Goal: Information Seeking & Learning: Learn about a topic

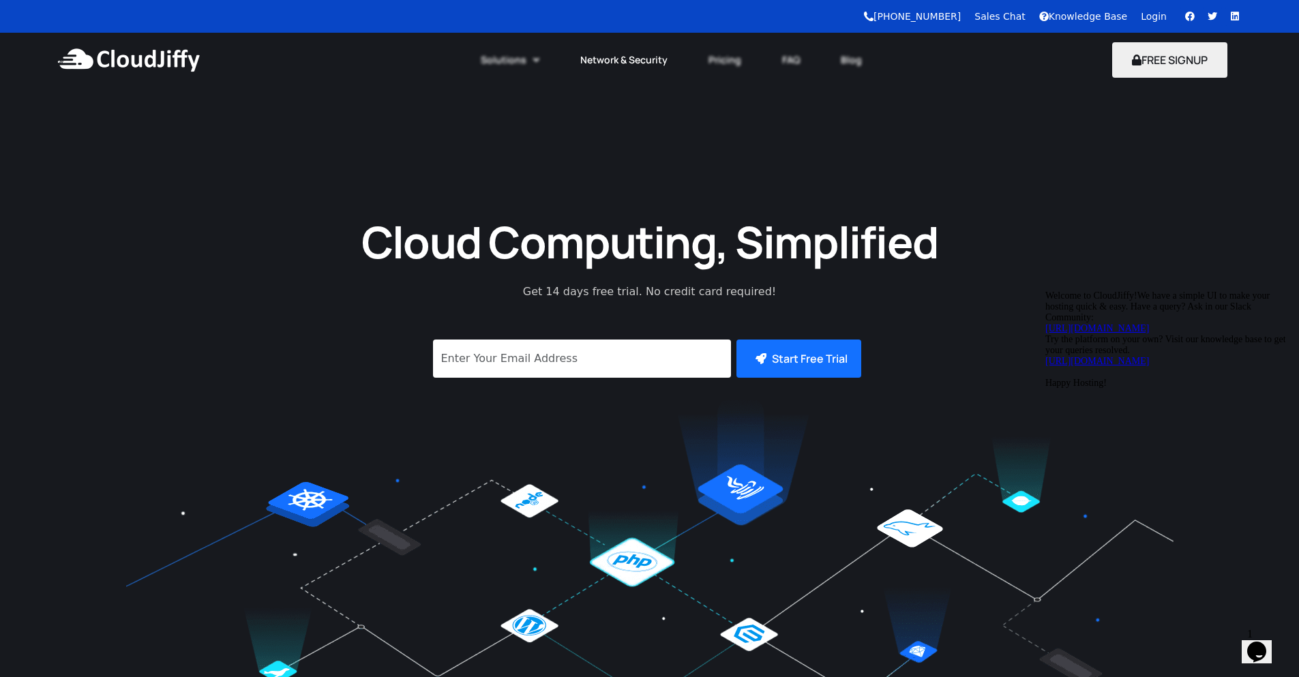
click at [593, 65] on link "Network & Security" at bounding box center [624, 60] width 128 height 30
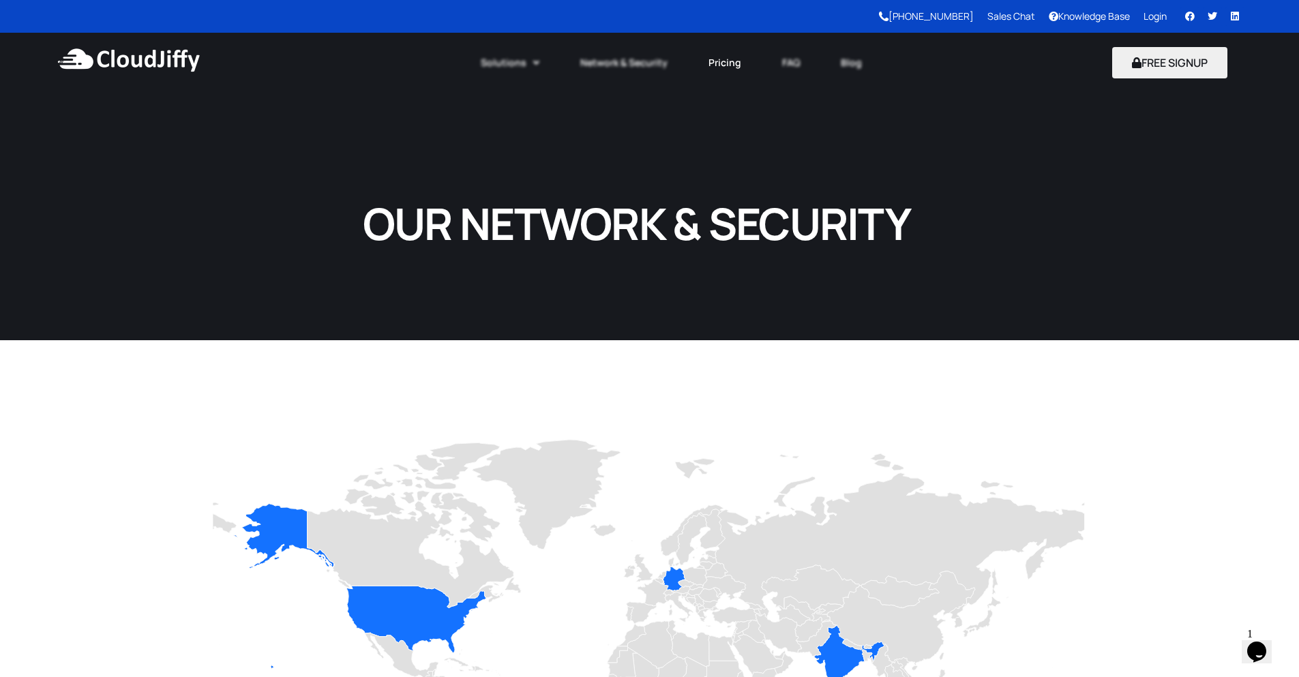
click at [730, 64] on link "Pricing" at bounding box center [725, 63] width 74 height 30
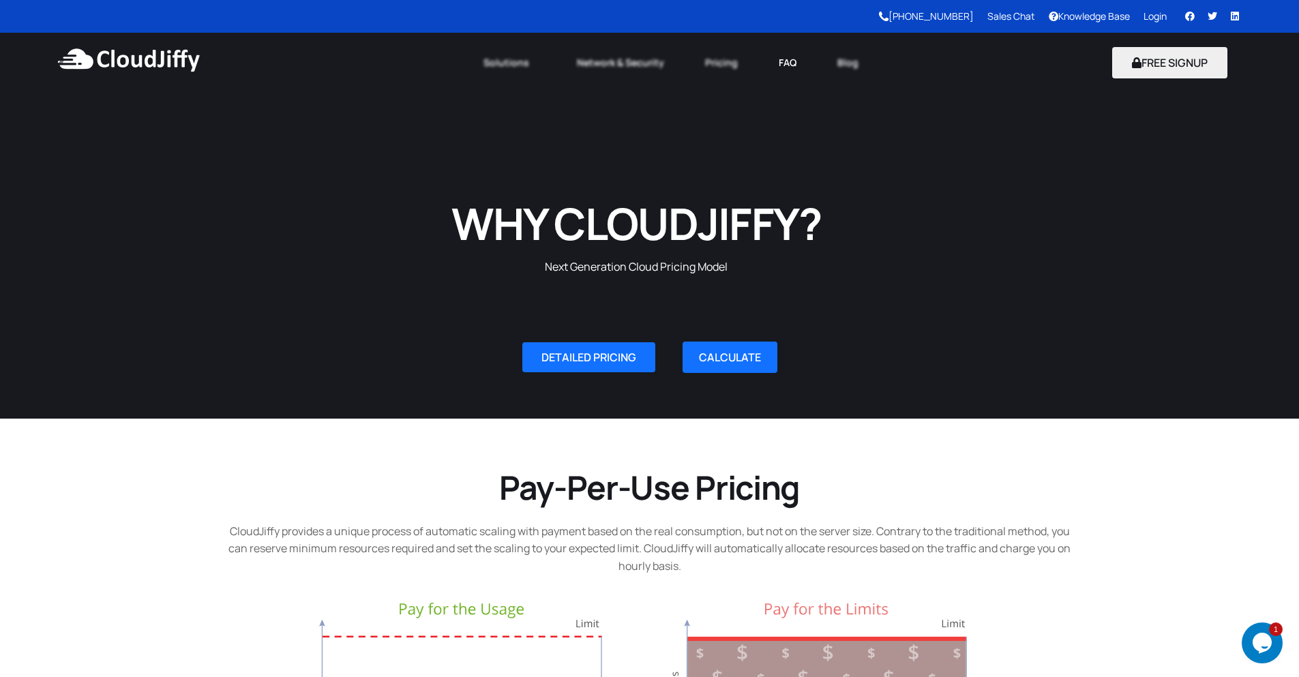
click at [778, 63] on link "FAQ" at bounding box center [787, 63] width 59 height 30
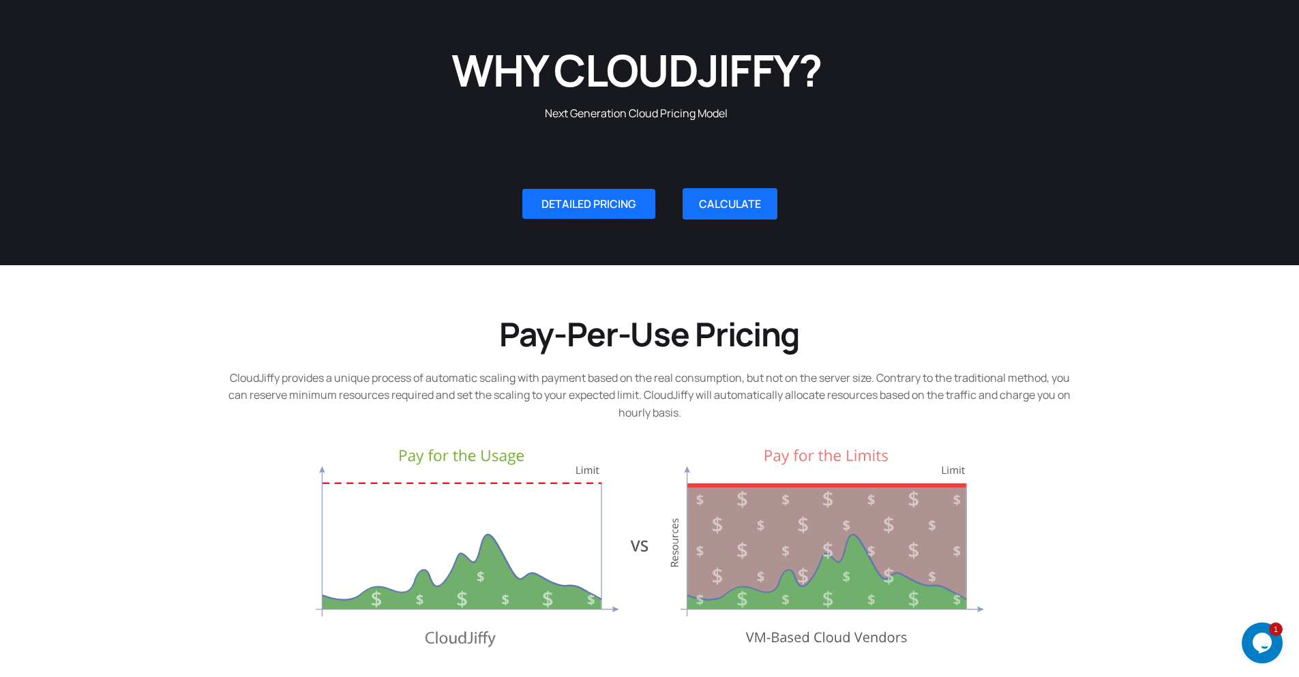
scroll to position [327, 0]
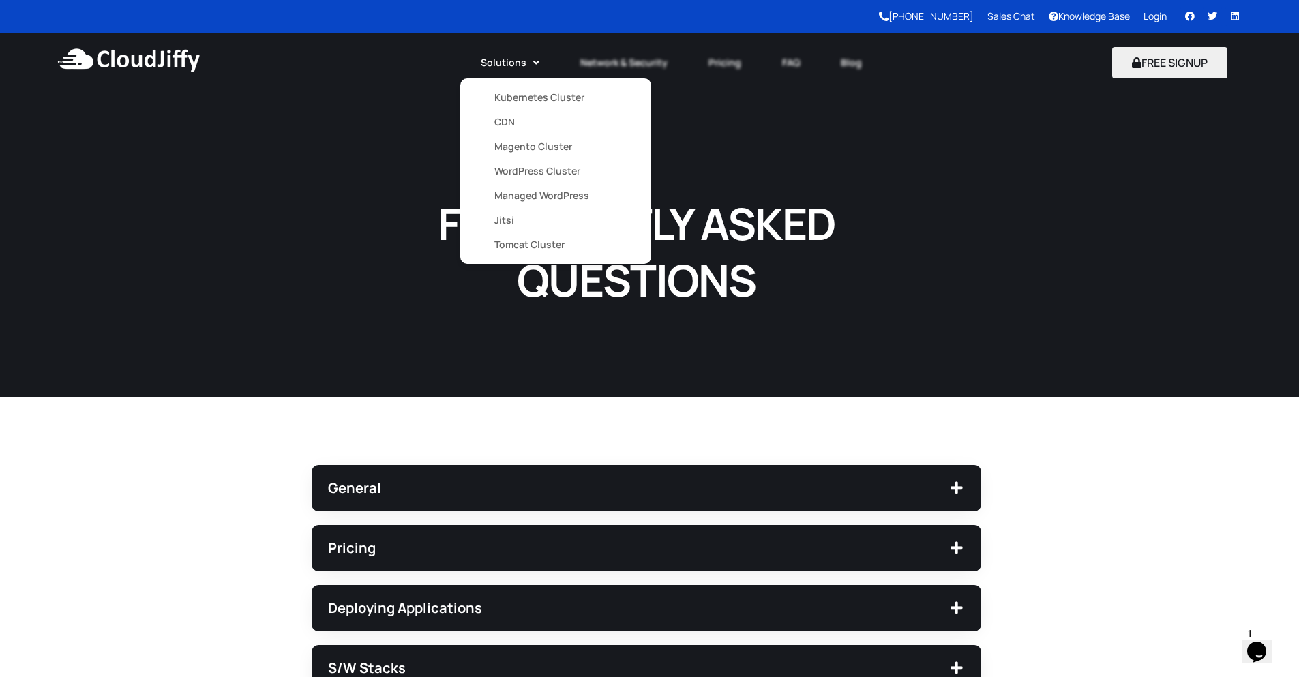
click at [524, 102] on link "Kubernetes Cluster" at bounding box center [555, 97] width 123 height 25
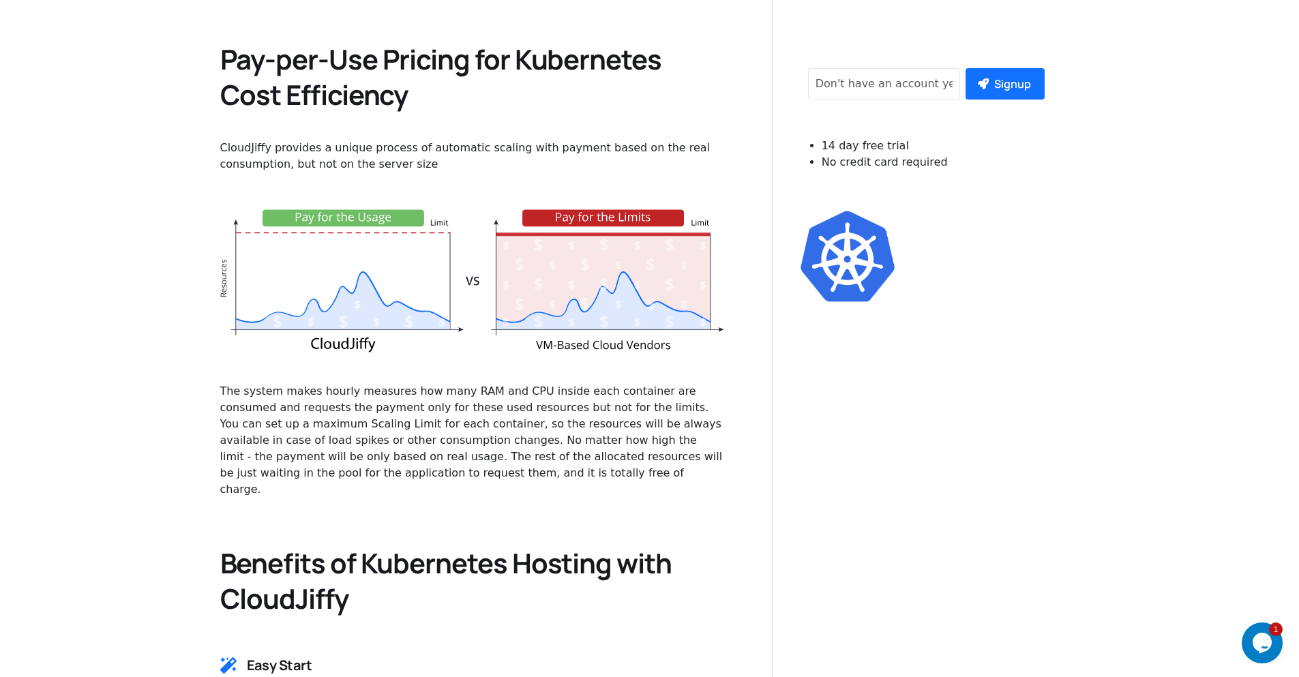
scroll to position [1800, 0]
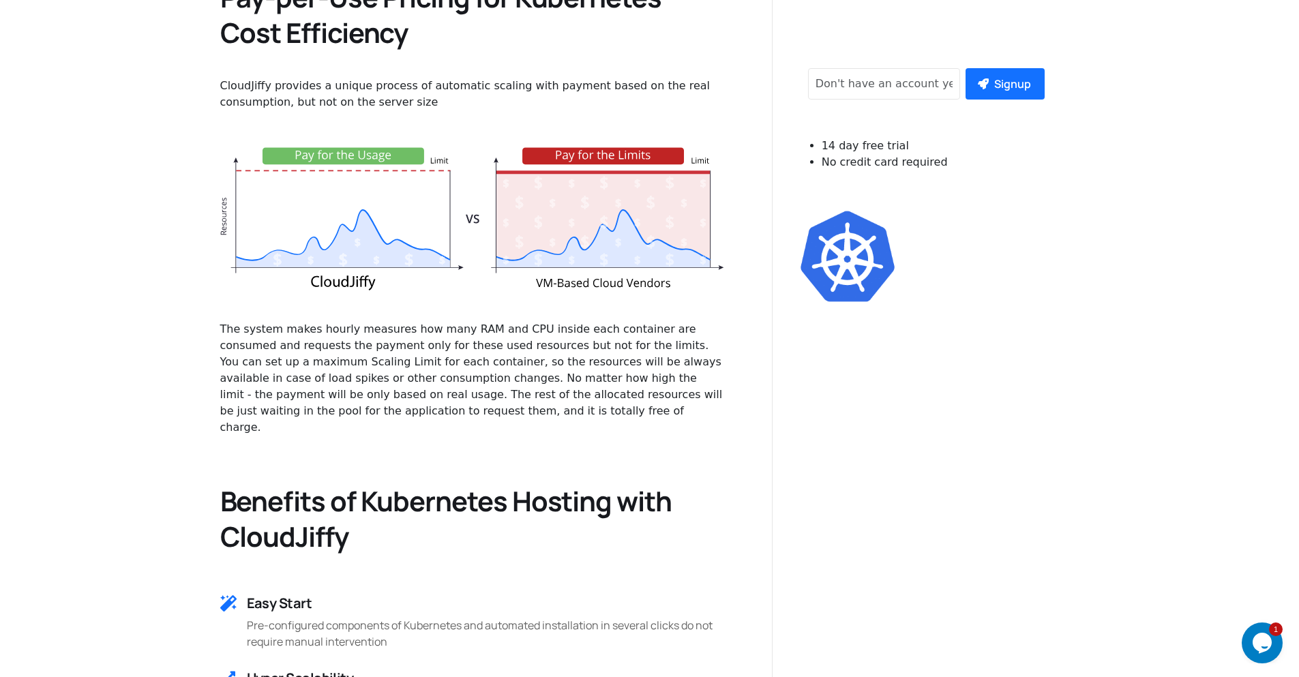
scroll to position [1882, 0]
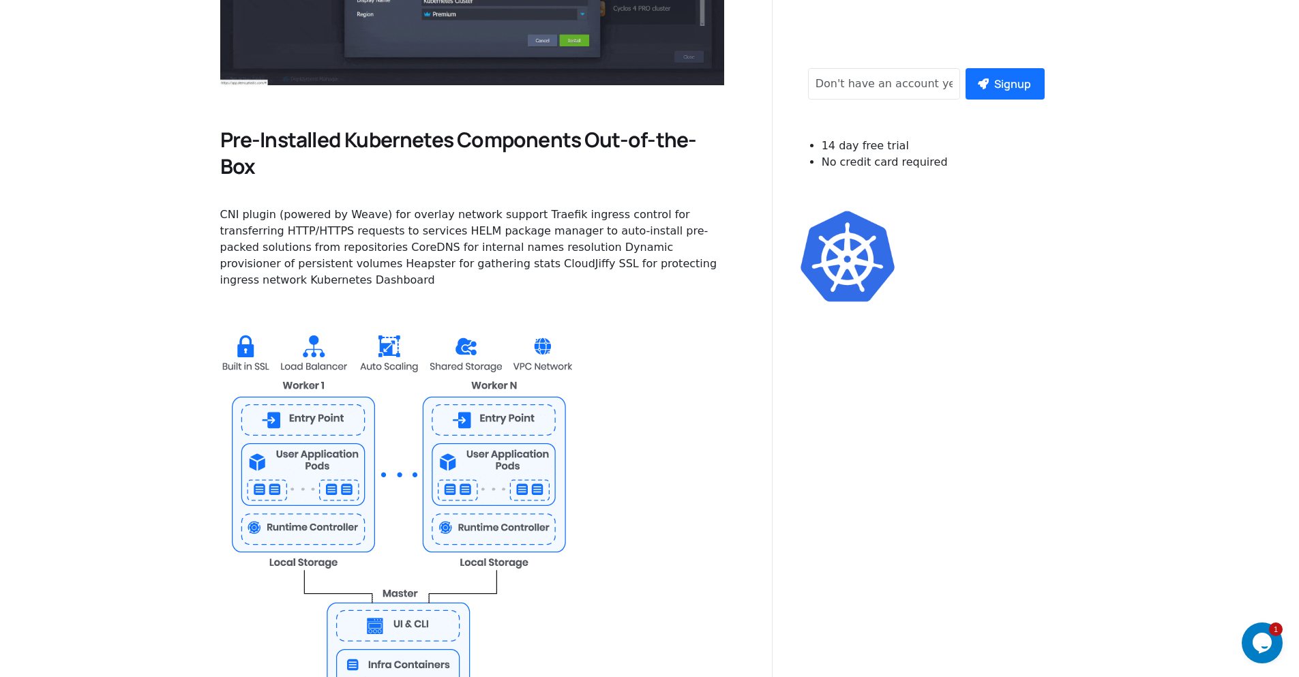
scroll to position [982, 0]
